Goal: Task Accomplishment & Management: Manage account settings

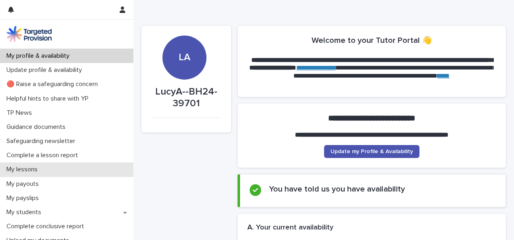
click at [111, 175] on div "My lessons" at bounding box center [66, 170] width 133 height 14
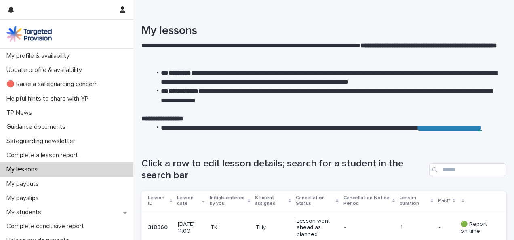
click at [198, 159] on h1 "Click a row to edit lesson details; search for a student in the search bar" at bounding box center [284, 169] width 285 height 23
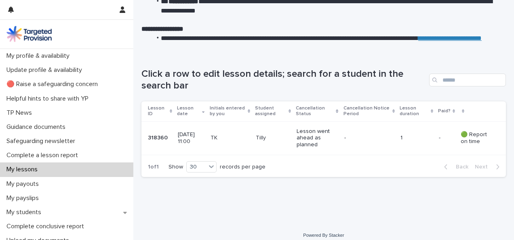
scroll to position [96, 0]
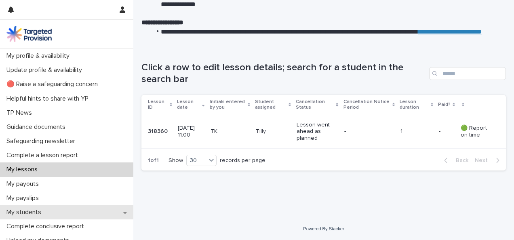
click at [119, 207] on div "My students" at bounding box center [66, 212] width 133 height 14
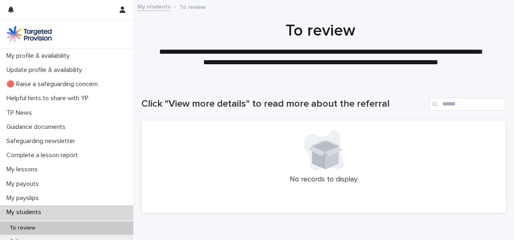
click at [134, 185] on div "Loading... Saving… Loading... Saving… Click "View more details" to read more ab…" at bounding box center [323, 171] width 381 height 179
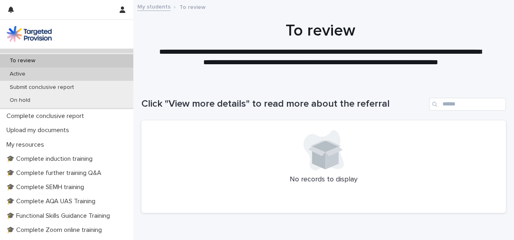
click at [82, 68] on div "Active" at bounding box center [66, 74] width 133 height 13
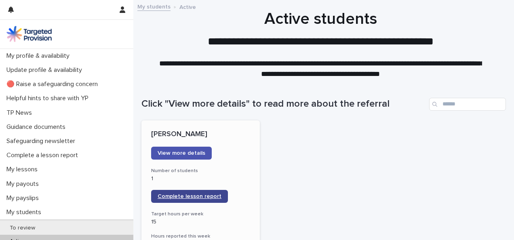
click at [204, 197] on span "Complete lesson report" at bounding box center [190, 197] width 64 height 6
